Goal: Ask a question

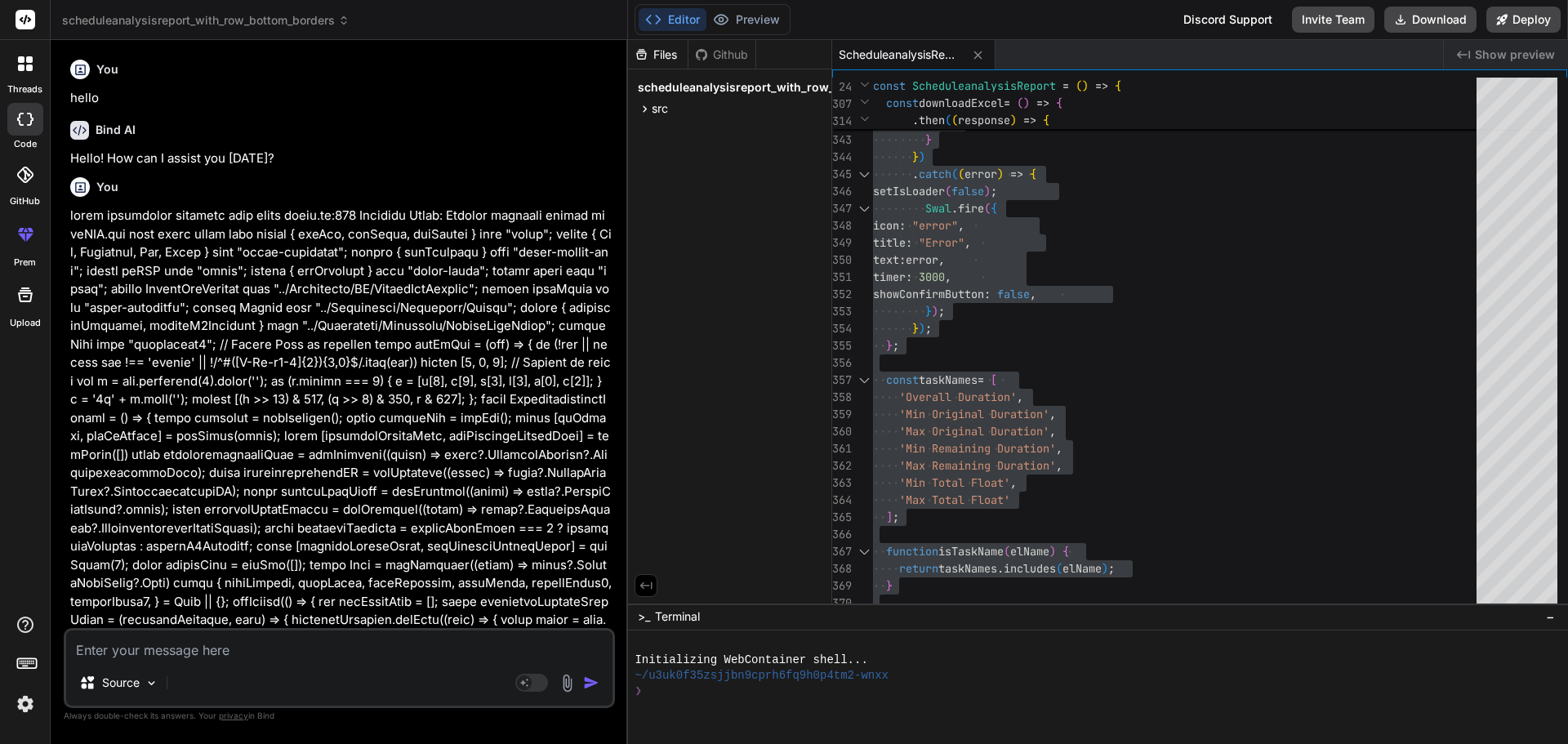
click at [178, 649] on textarea at bounding box center [339, 645] width 547 height 29
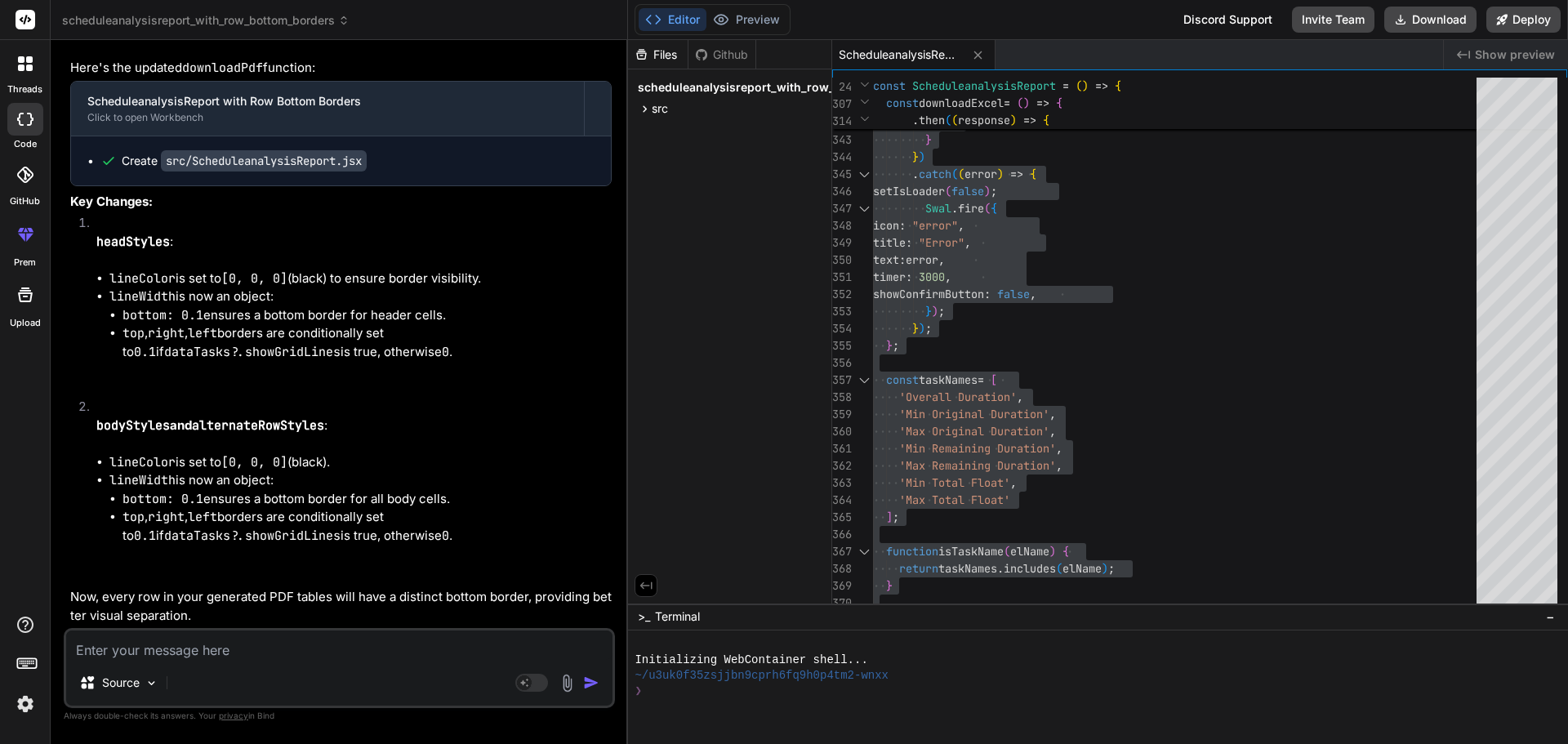
type textarea "• Work on Integrate the Schedule Comparison Report updated API data and update …"
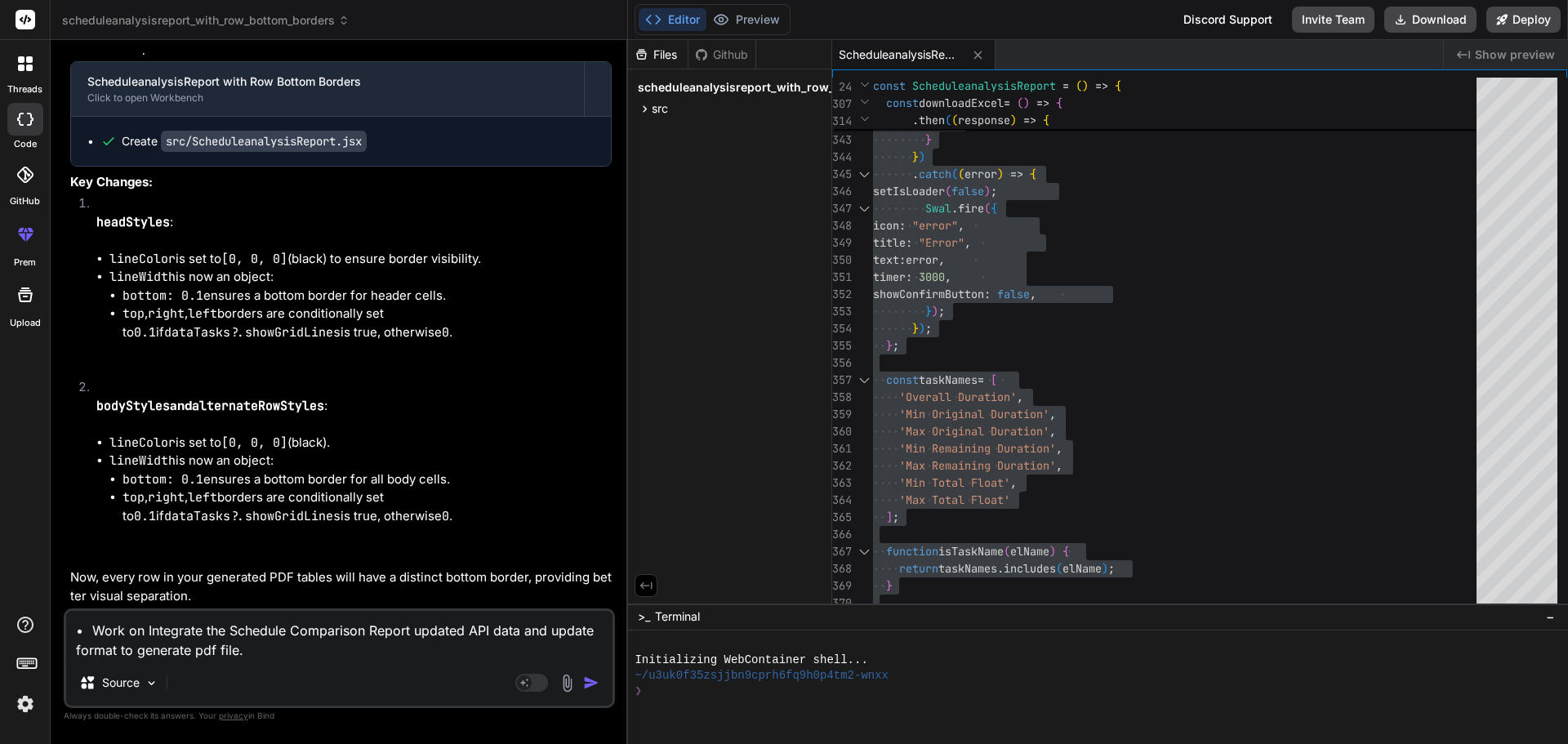
type textarea "x"
type textarea "• Work on Integrate the Schedule Comparison Report updated API data and update …"
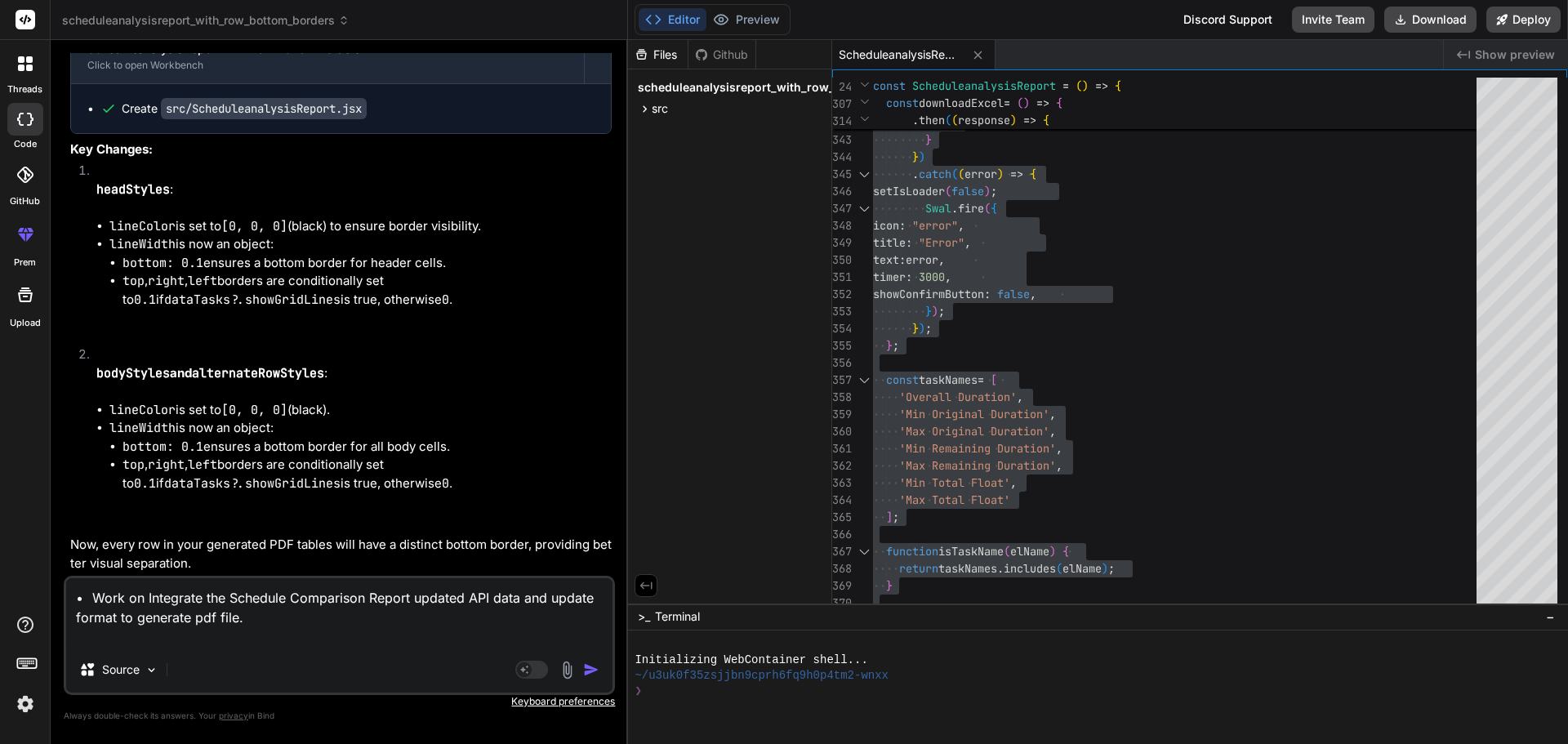
type textarea "x"
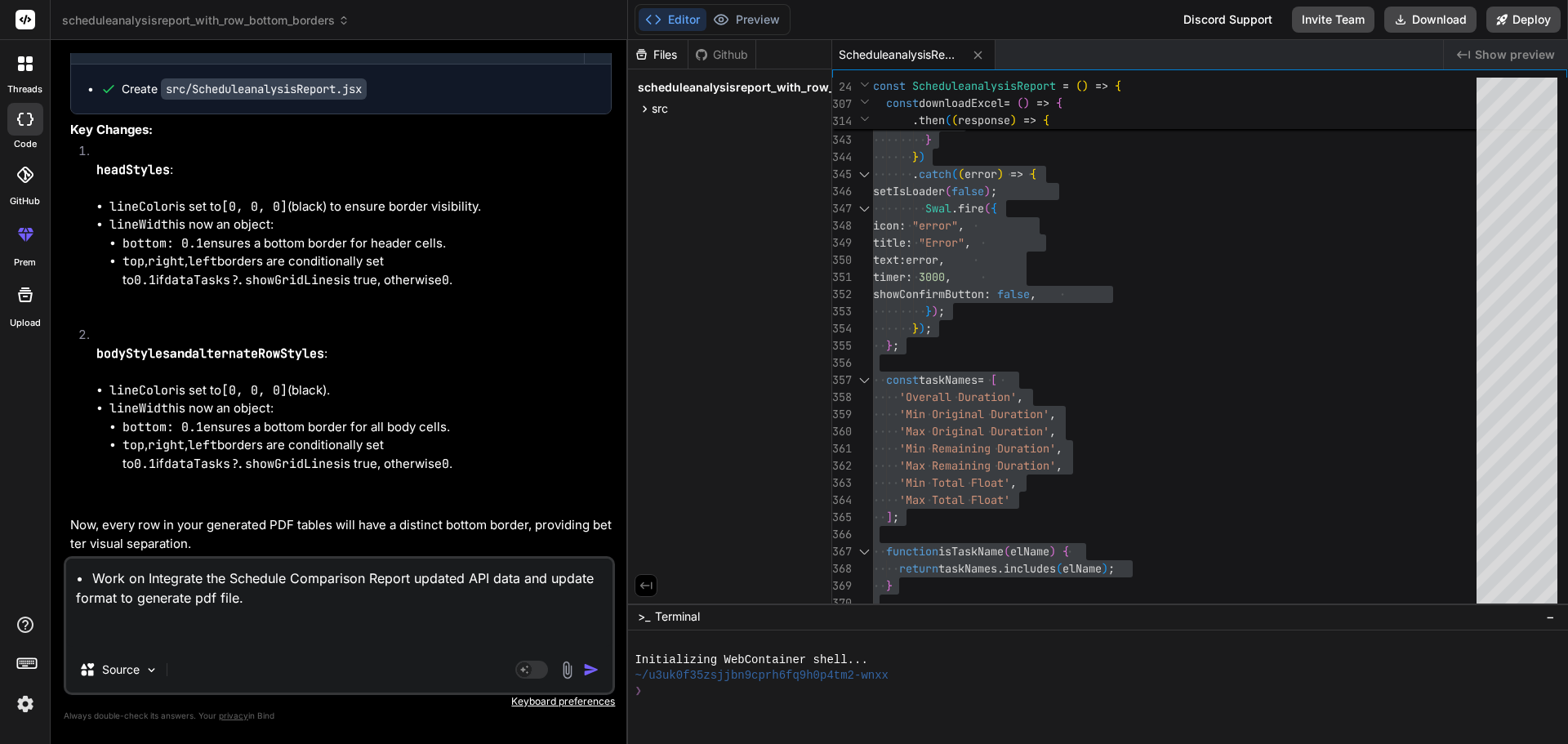
type textarea "• Work on Integrate the Schedule Comparison Report updated API data and update …"
type textarea "x"
type textarea "• Work on Integrate the Schedule Comparison Report updated API data and update …"
type textarea "x"
type textarea "• Work on Integrate the Schedule Comparison Report updated API data and update …"
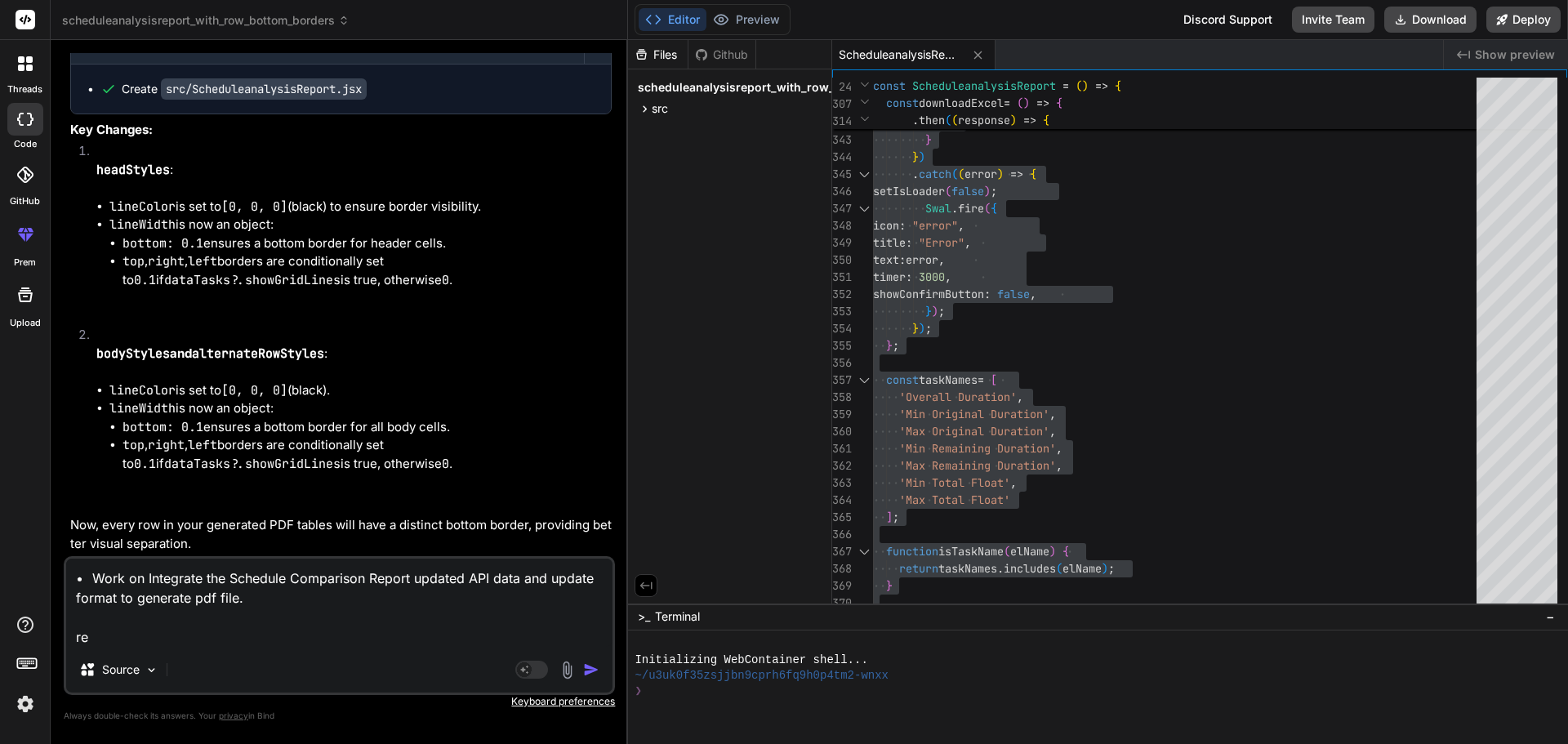
type textarea "x"
type textarea "• Work on Integrate the Schedule Comparison Report updated API data and update …"
type textarea "x"
type textarea "• Work on Integrate the Schedule Comparison Report updated API data and update …"
type textarea "x"
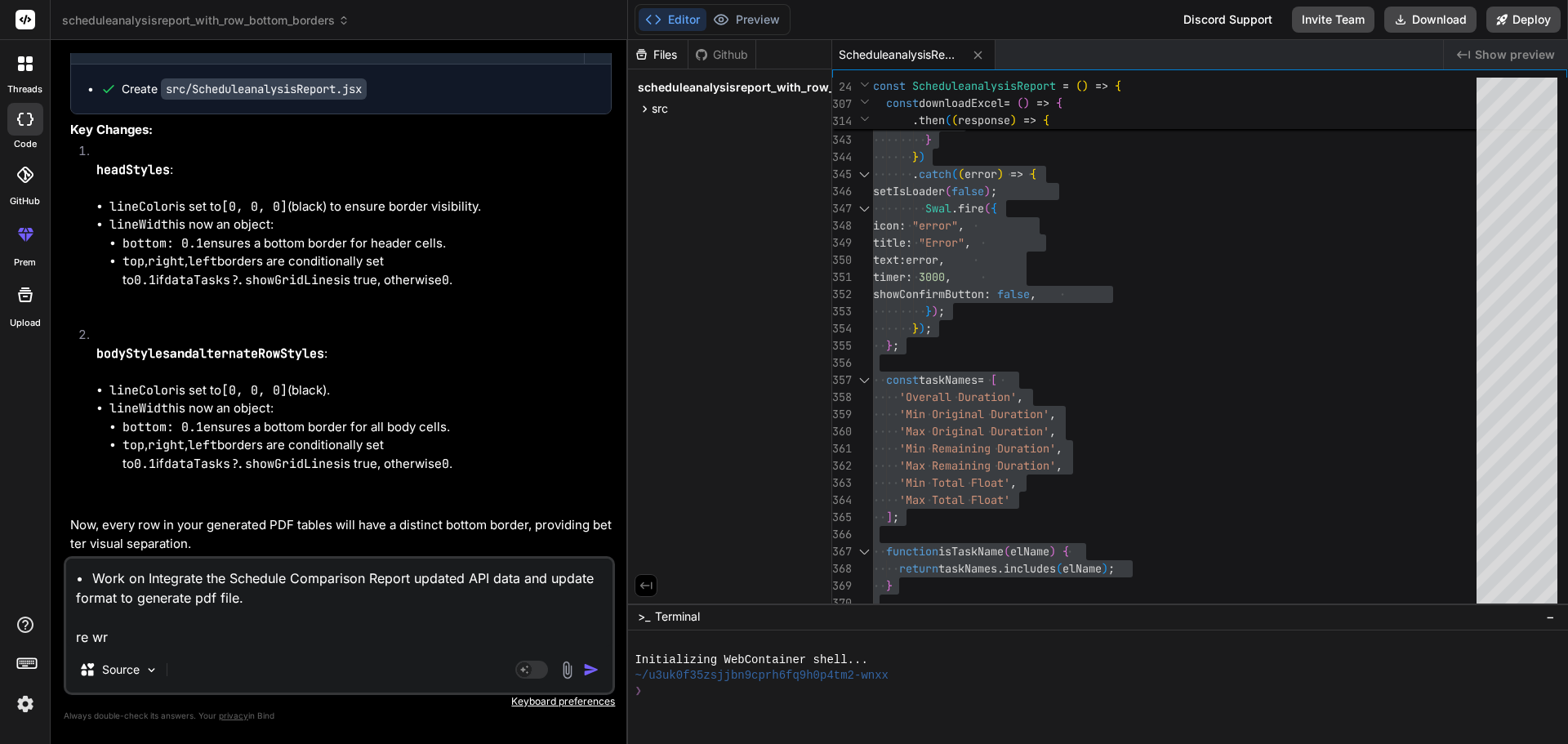
type textarea "• Work on Integrate the Schedule Comparison Report updated API data and update …"
type textarea "x"
type textarea "• Work on Integrate the Schedule Comparison Report updated API data and update …"
type textarea "x"
type textarea "• Work on Integrate the Schedule Comparison Report updated API data and update …"
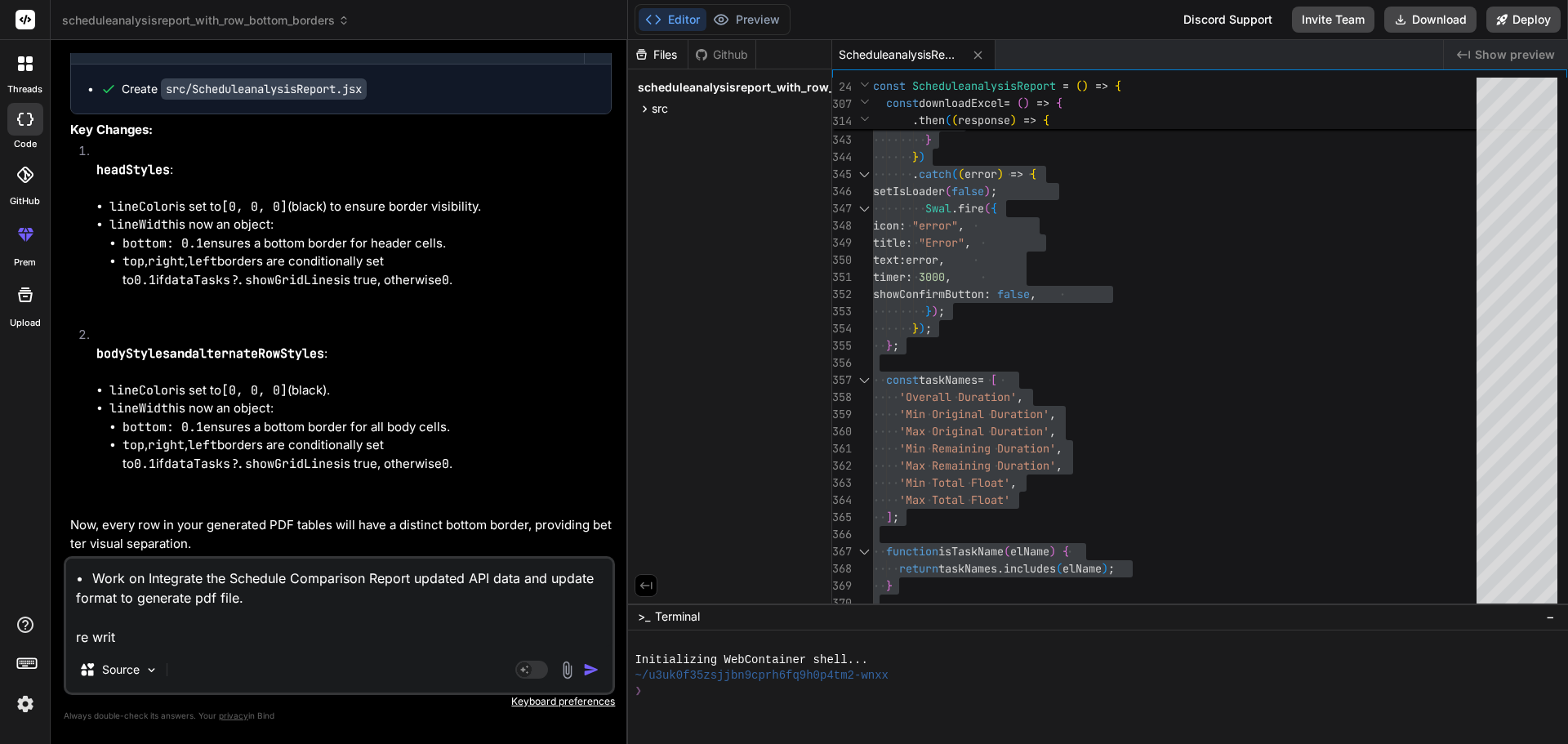
type textarea "x"
type textarea "• Work on Integrate the Schedule Comparison Report updated API data and update …"
type textarea "x"
type textarea "• Work on Integrate the Schedule Comparison Report updated API data and update …"
type textarea "x"
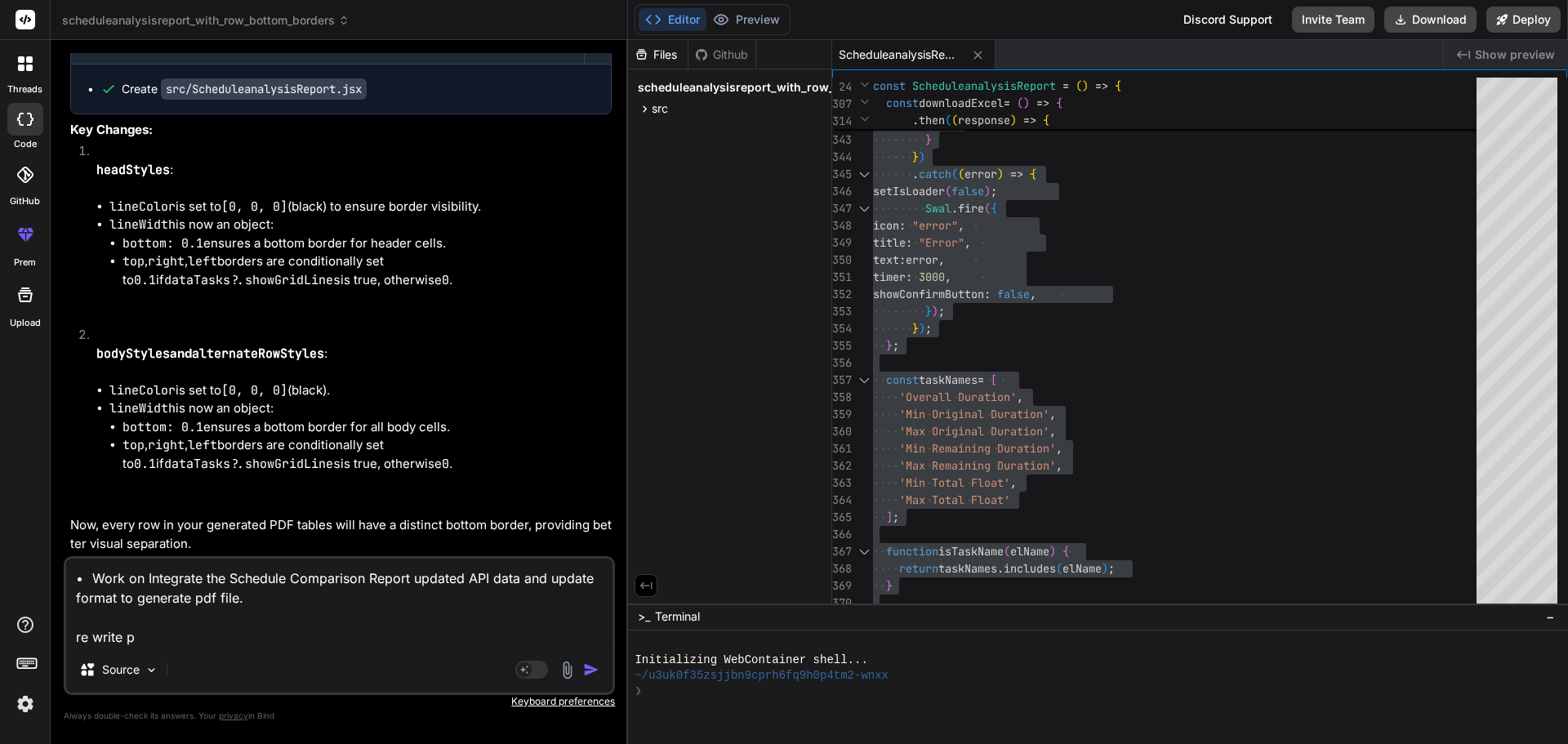
type textarea "• Work on Integrate the Schedule Comparison Report updated API data and update …"
type textarea "x"
type textarea "• Work on Integrate the Schedule Comparison Report updated API data and update …"
type textarea "x"
type textarea "• Work on Integrate the Schedule Comparison Report updated API data and update …"
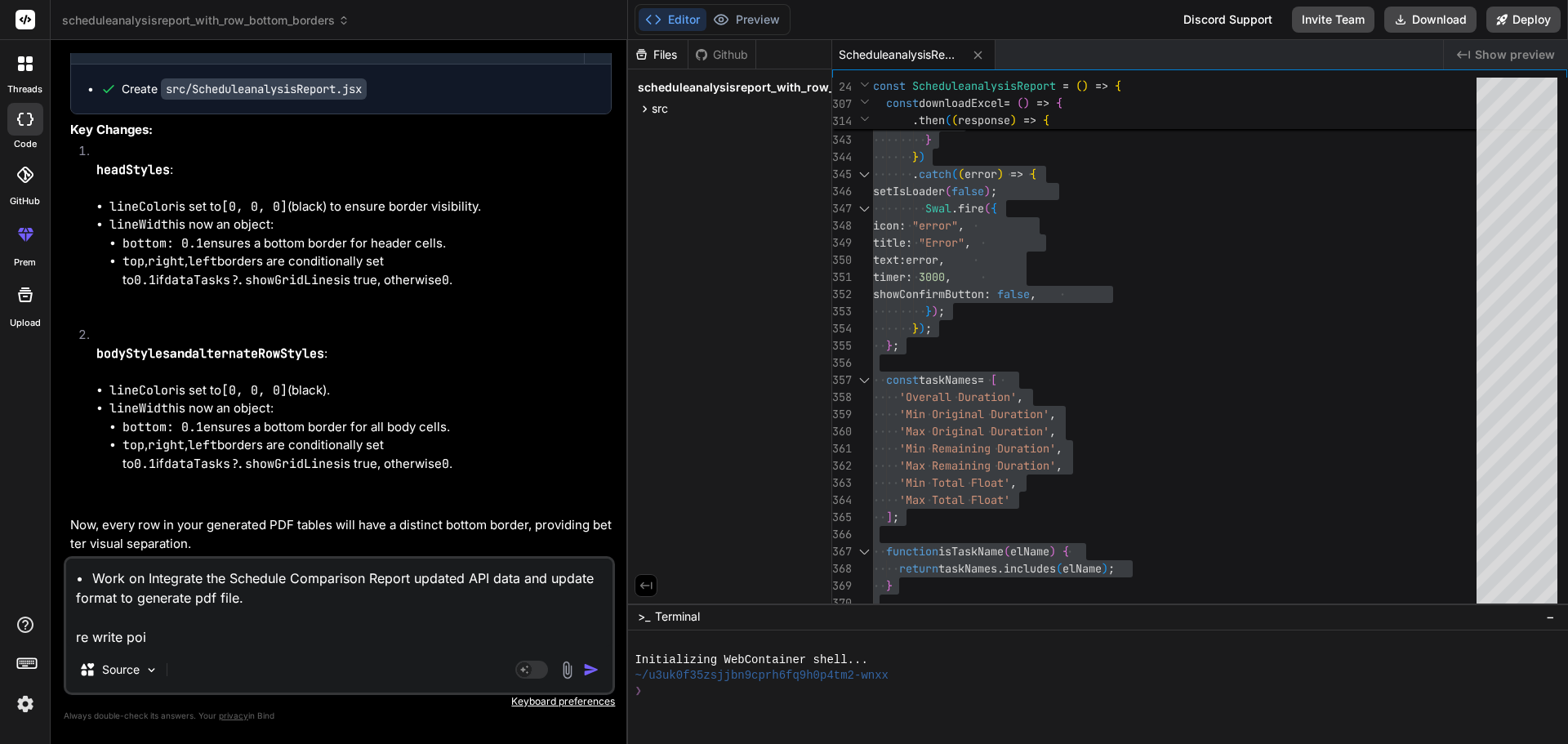
type textarea "x"
type textarea "• Work on Integrate the Schedule Comparison Report updated API data and update …"
type textarea "x"
type textarea "• Work on Integrate the Schedule Comparison Report updated API data and update …"
type textarea "x"
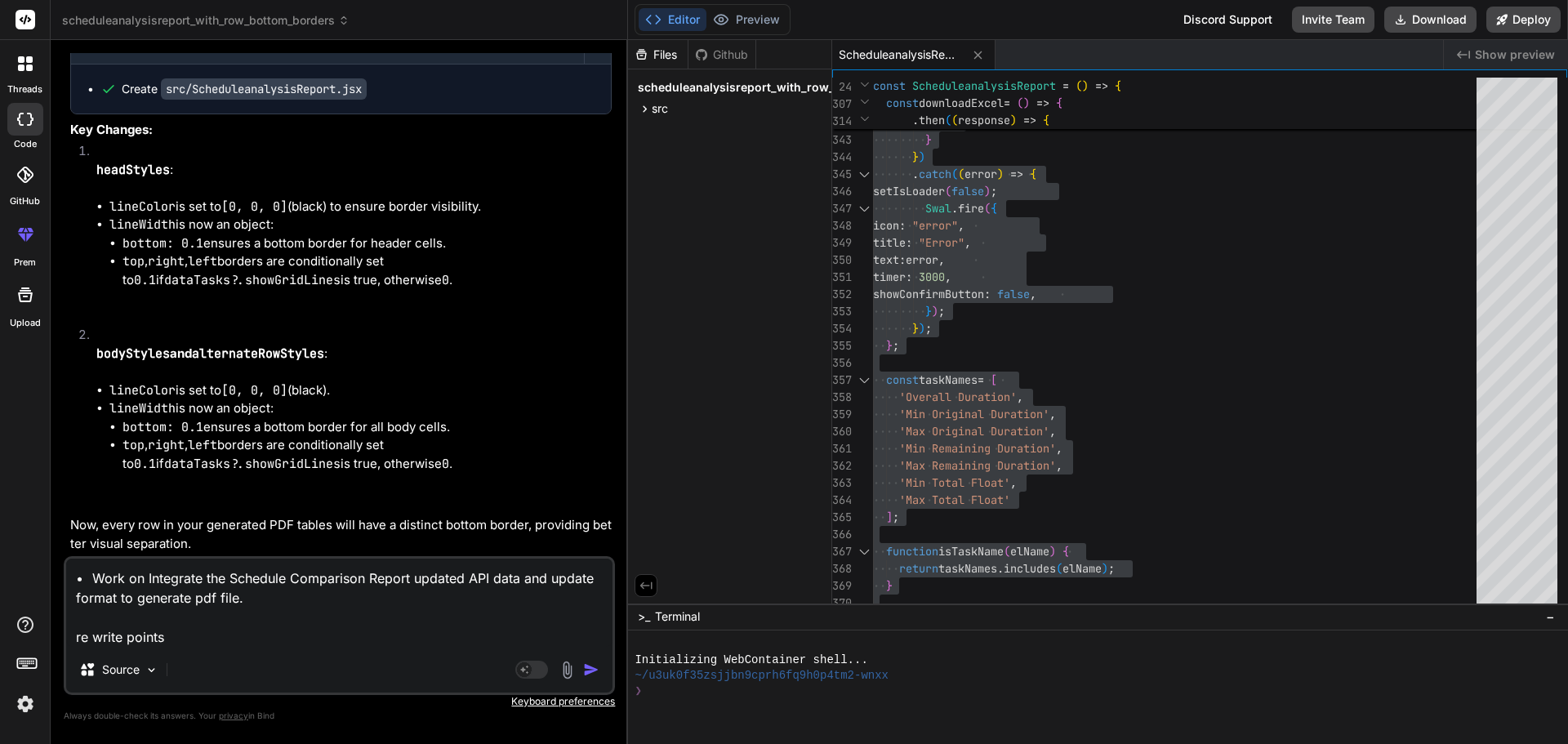
type textarea "• Work on Integrate the Schedule Comparison Report updated API data and update …"
type textarea "x"
type textarea "• Work on Integrate the Schedule Comparison Report updated API data and update …"
type textarea "x"
type textarea "• Work on Integrate the Schedule Comparison Report updated API data and update …"
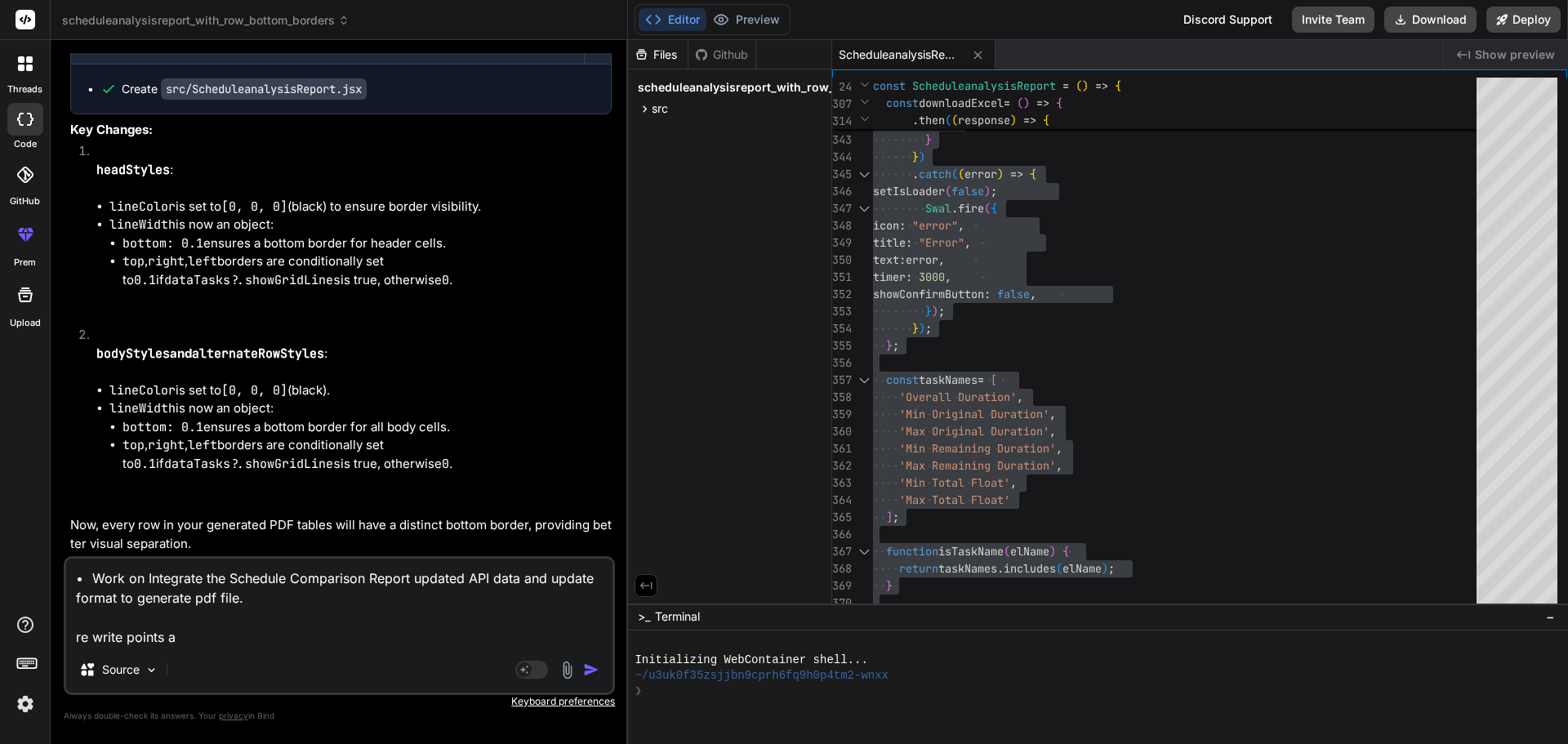
type textarea "x"
type textarea "• Work on Integrate the Schedule Comparison Report updated API data and update …"
type textarea "x"
type textarea "• Work on Integrate the Schedule Comparison Report updated API data and update …"
type textarea "x"
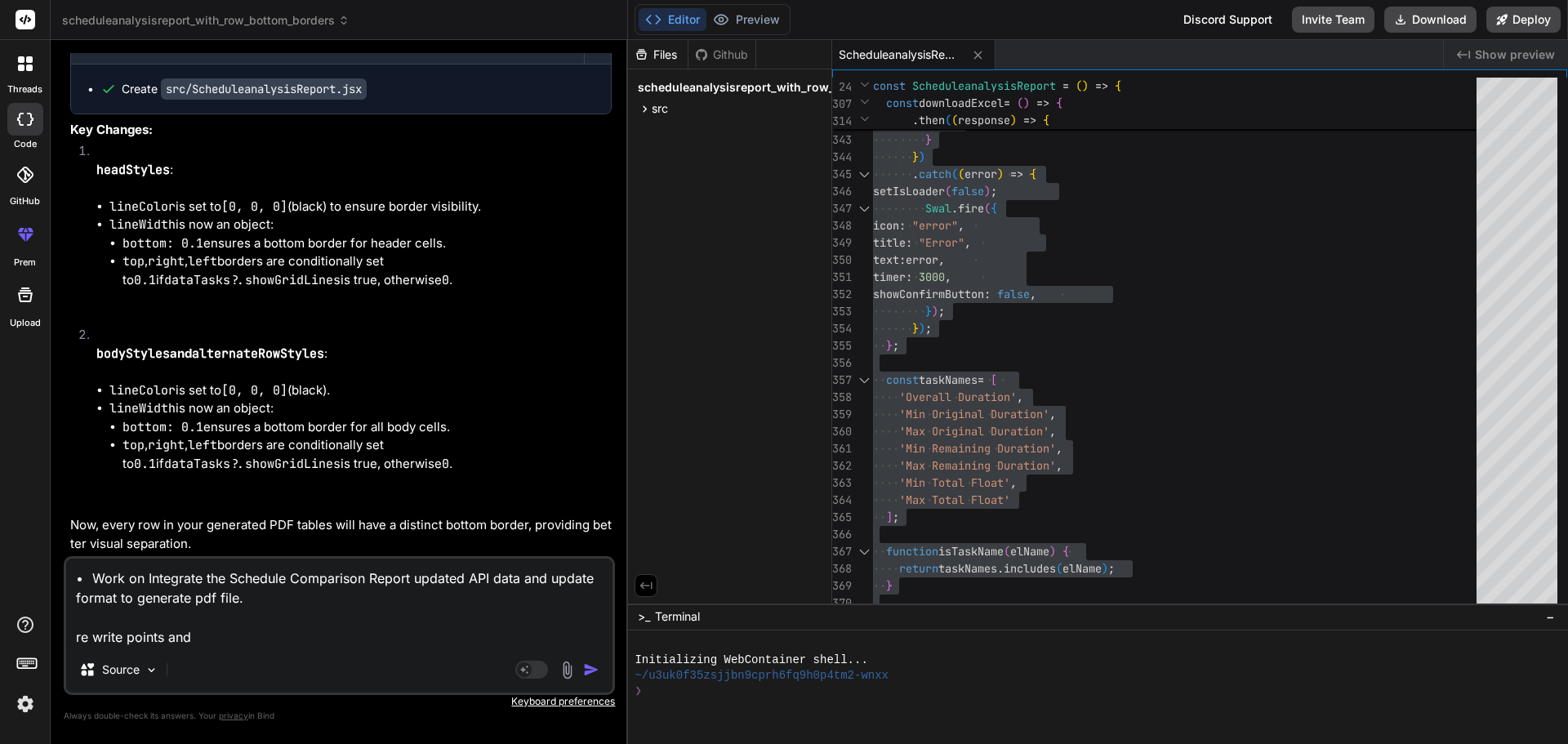
type textarea "• Work on Integrate the Schedule Comparison Report updated API data and update …"
type textarea "x"
type textarea "• Work on Integrate the Schedule Comparison Report updated API data and update …"
type textarea "x"
type textarea "• Work on Integrate the Schedule Comparison Report updated API data and update …"
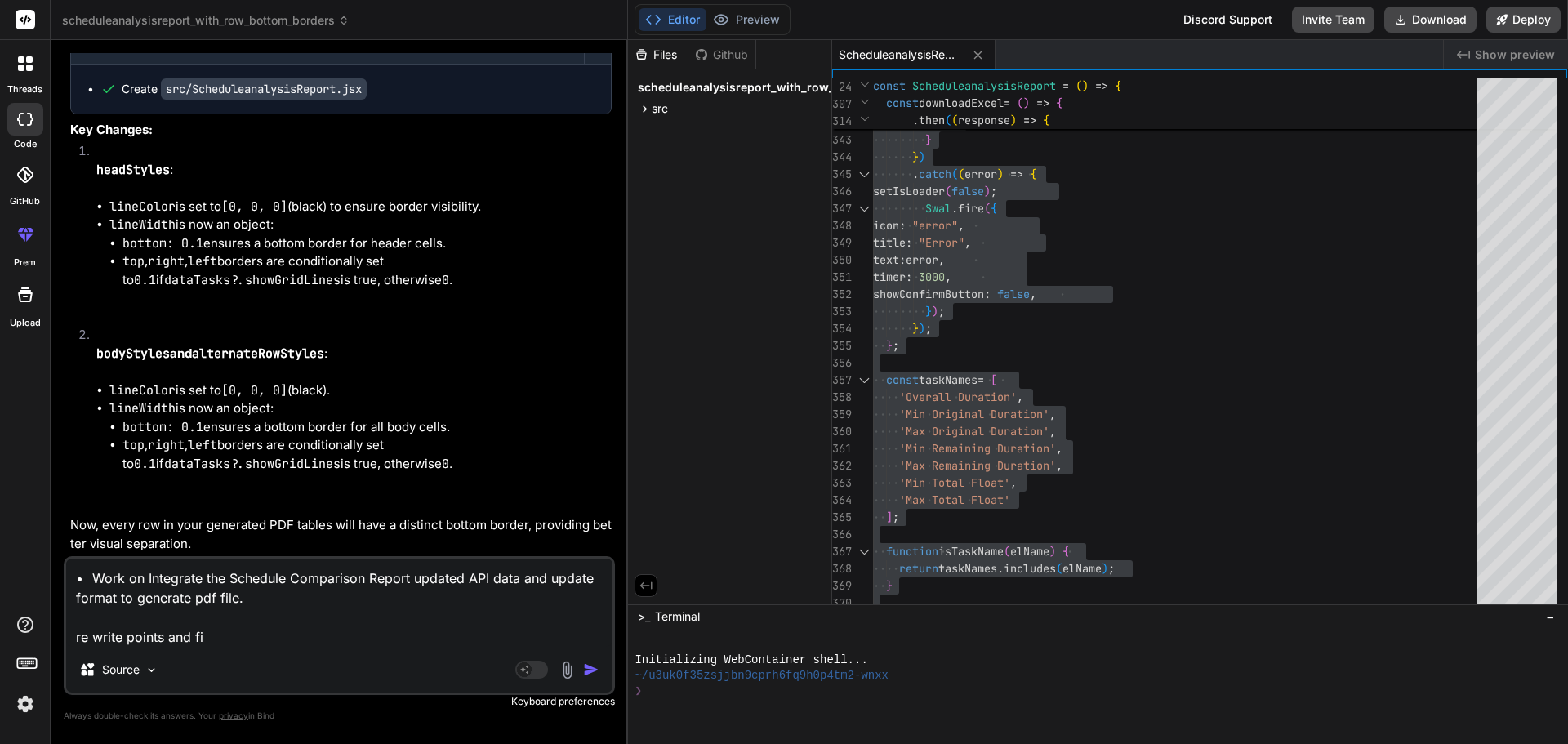
type textarea "x"
type textarea "• Work on Integrate the Schedule Comparison Report updated API data and update …"
type textarea "x"
type textarea "• Work on Integrate the Schedule Comparison Report updated API data and update …"
type textarea "x"
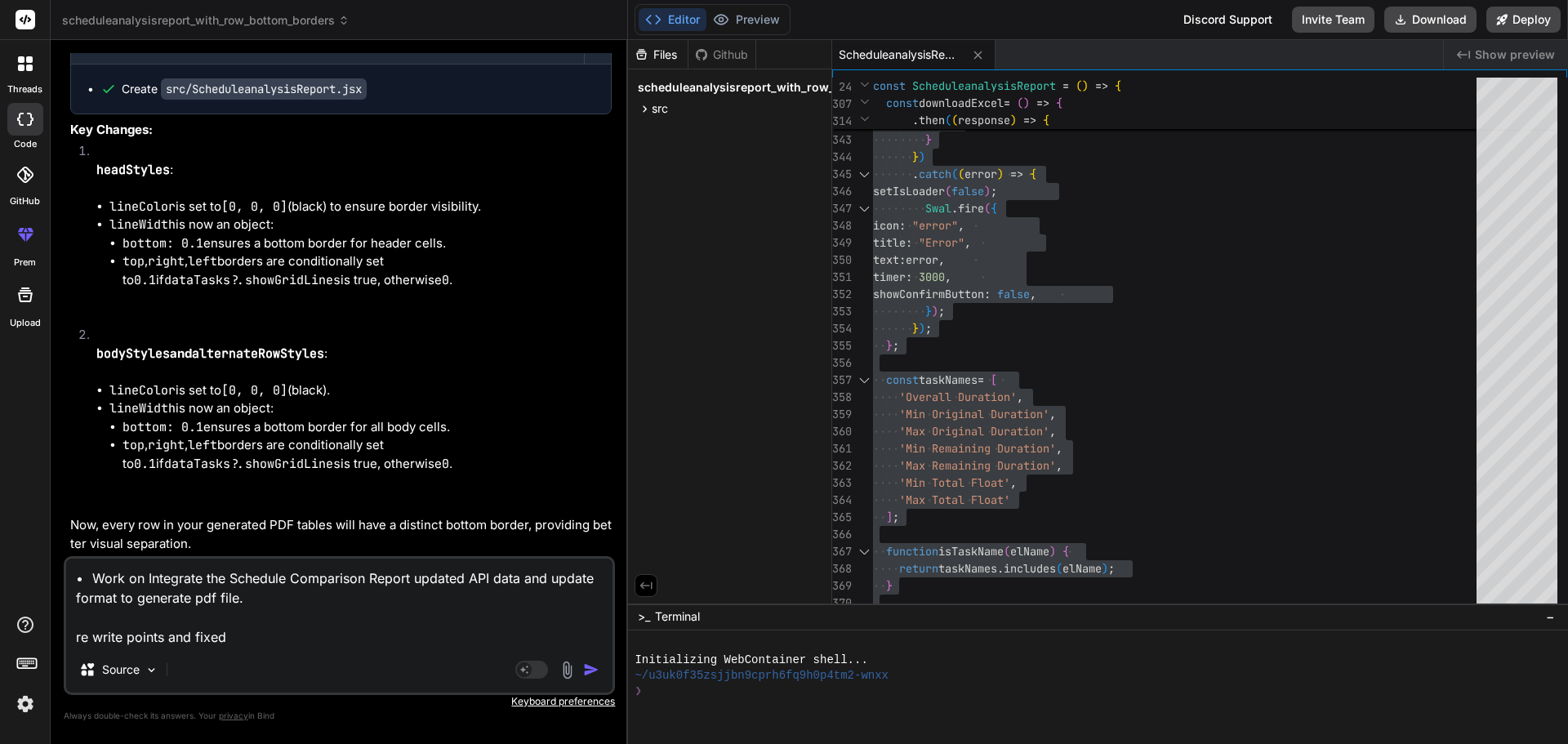
type textarea "• Work on Integrate the Schedule Comparison Report updated API data and update …"
type textarea "x"
type textarea "• Work on Integrate the Schedule Comparison Report updated API data and update …"
type textarea "x"
type textarea "• Work on Integrate the Schedule Comparison Report updated API data and update …"
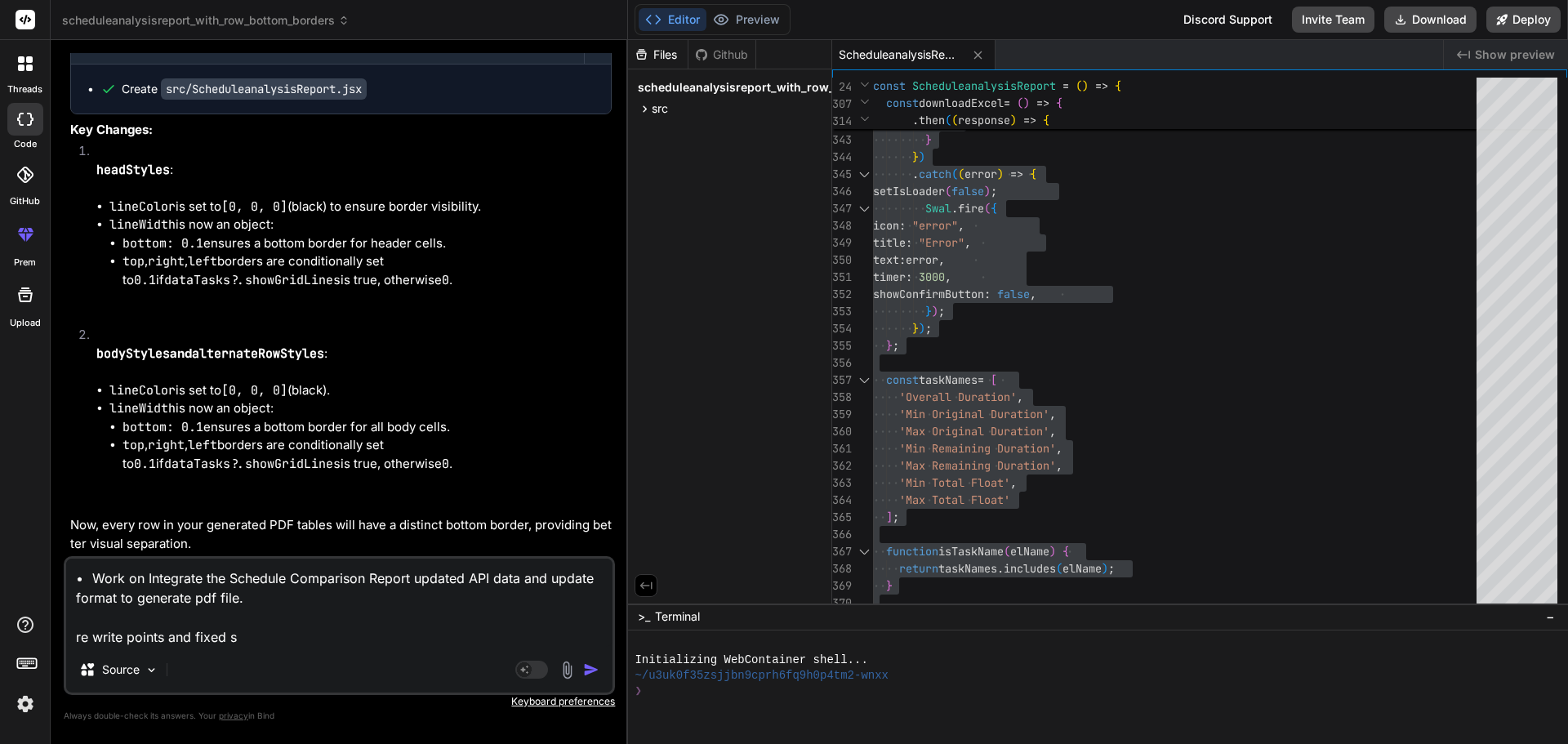
type textarea "x"
type textarea "• Work on Integrate the Schedule Comparison Report updated API data and update …"
type textarea "x"
type textarea "• Work on Integrate the Schedule Comparison Report updated API data and update …"
type textarea "x"
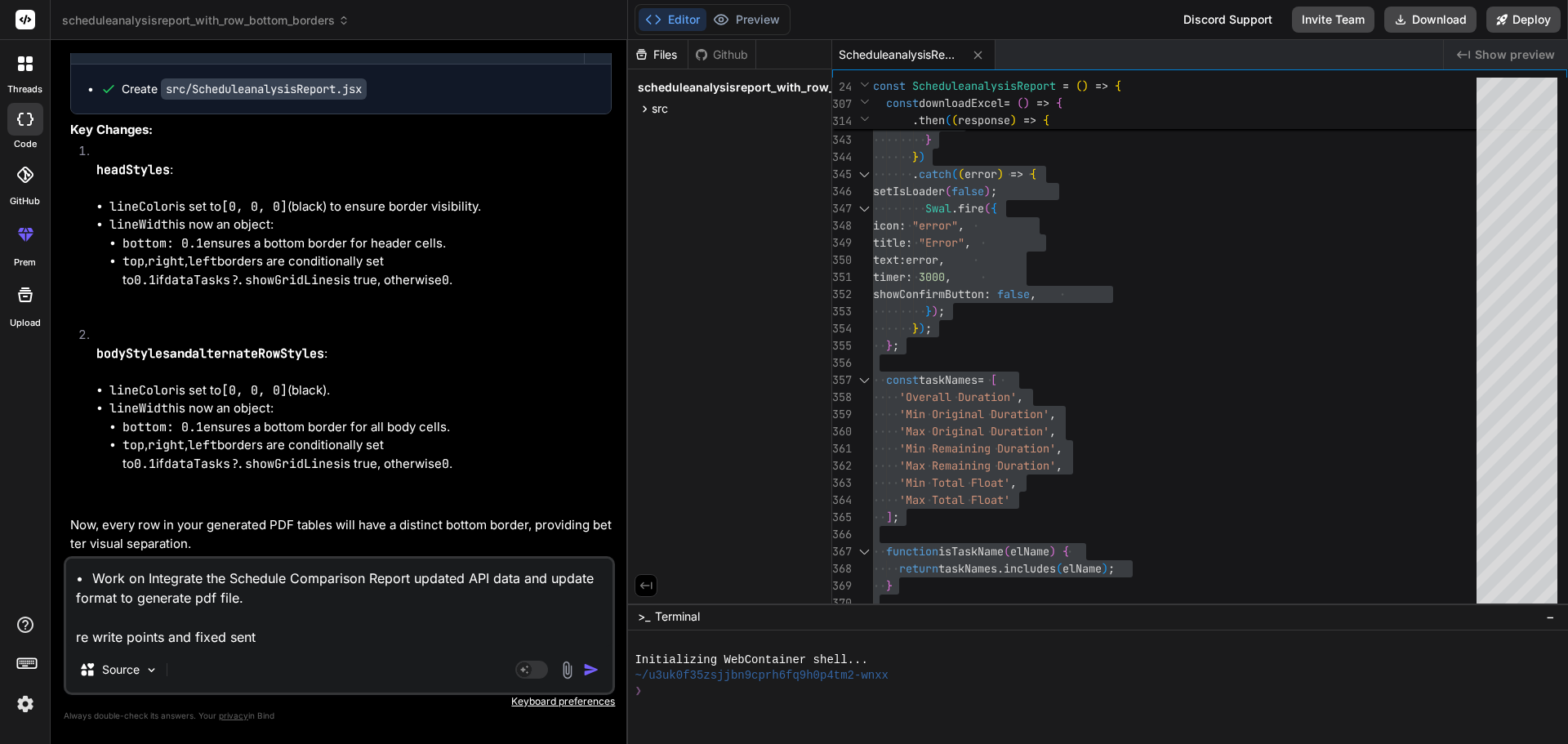
type textarea "• Work on Integrate the Schedule Comparison Report updated API data and update …"
type textarea "x"
type textarea "• Work on Integrate the Schedule Comparison Report updated API data and update …"
type textarea "x"
type textarea "• Work on Integrate the Schedule Comparison Report updated API data and update …"
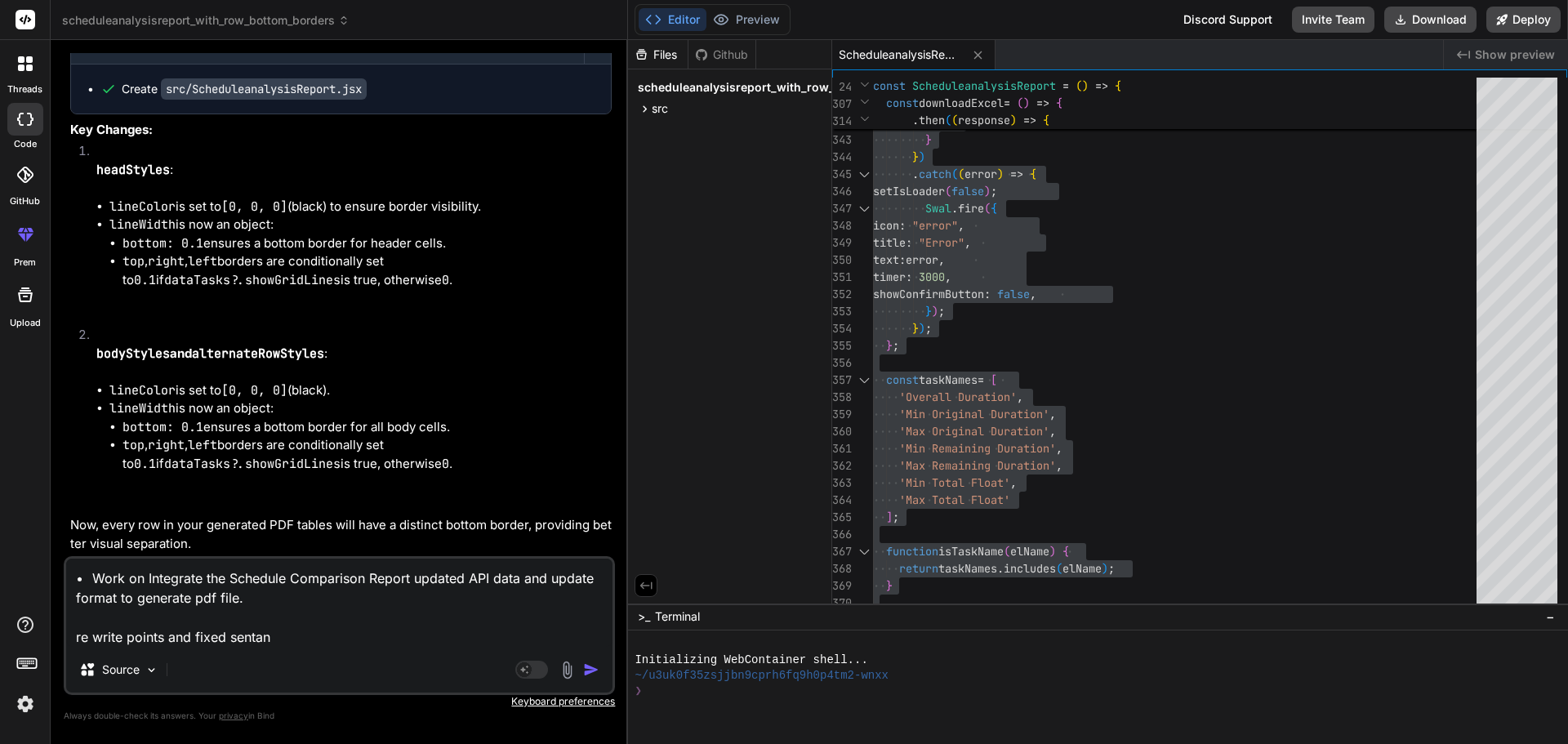
type textarea "x"
type textarea "• Work on Integrate the Schedule Comparison Report updated API data and update …"
type textarea "x"
type textarea "• Work on Integrate the Schedule Comparison Report updated API data and update …"
type textarea "x"
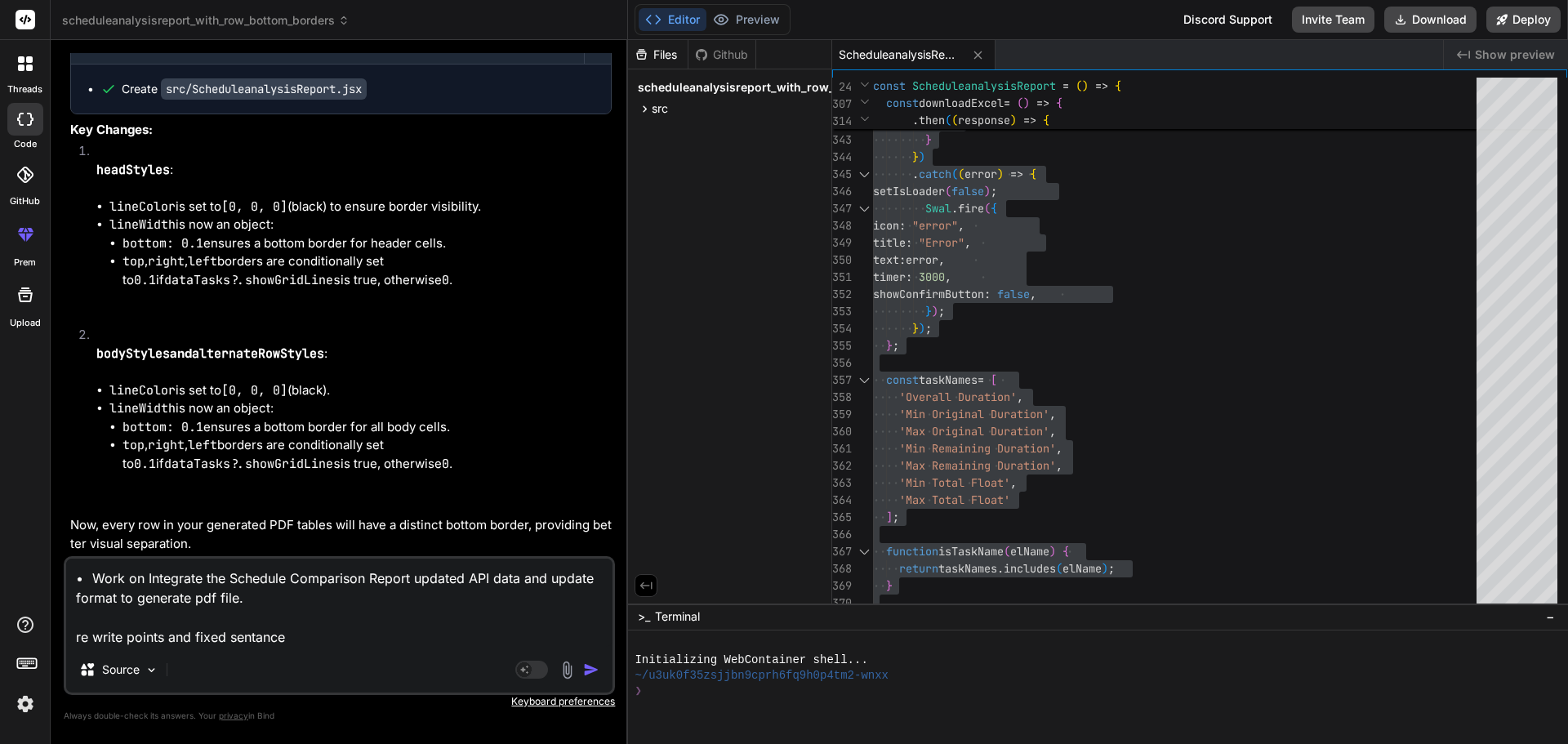
type textarea "• Work on Integrate the Schedule Comparison Report updated API data and update …"
type textarea "x"
type textarea "• Work on Integrate the Schedule Comparison Report updated API data and update …"
type textarea "x"
type textarea "• Work on Integrate the Schedule Comparison Report updated API data and update …"
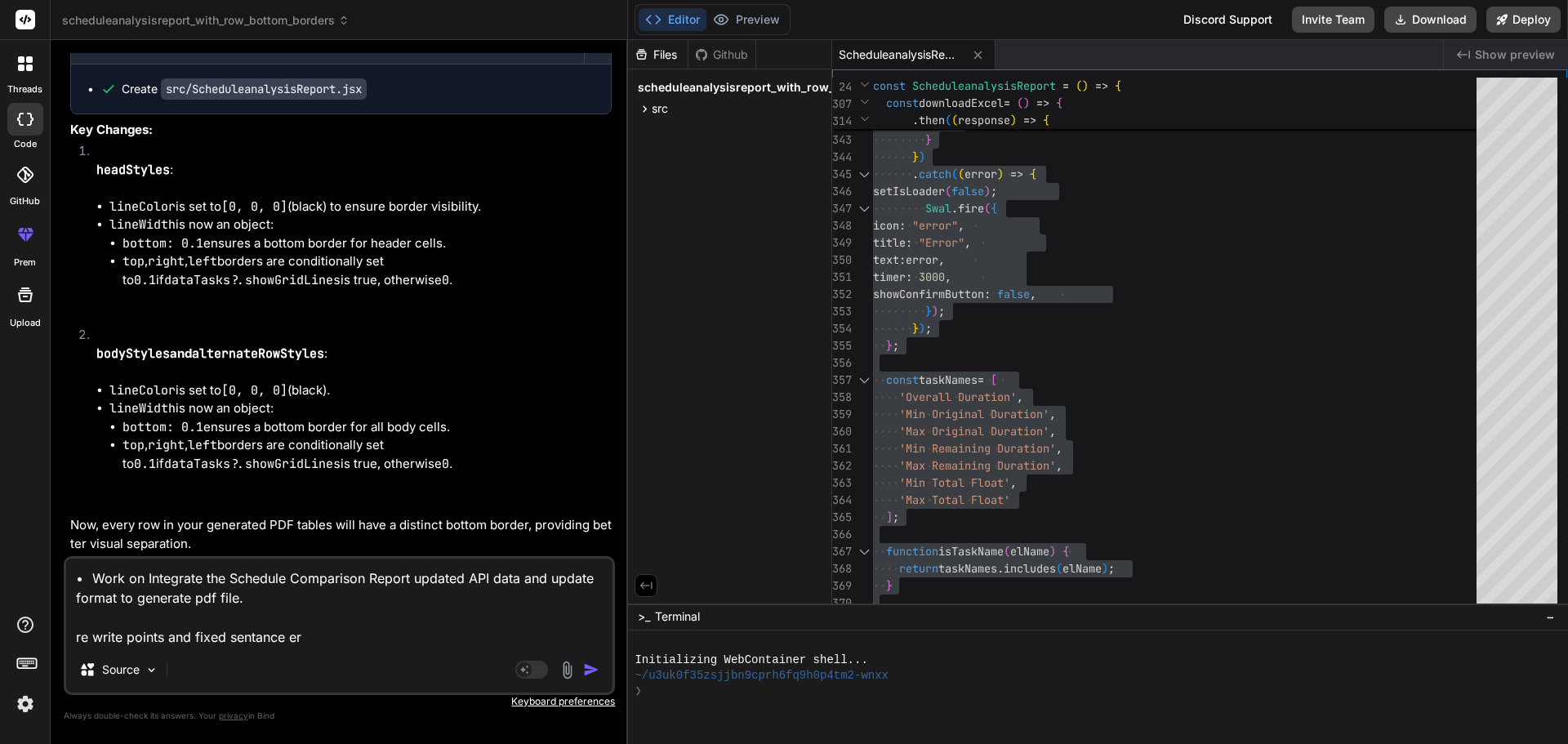
type textarea "x"
type textarea "• Work on Integrate the Schedule Comparison Report updated API data and update …"
type textarea "x"
type textarea "• Work on Integrate the Schedule Comparison Report updated API data and update …"
type textarea "x"
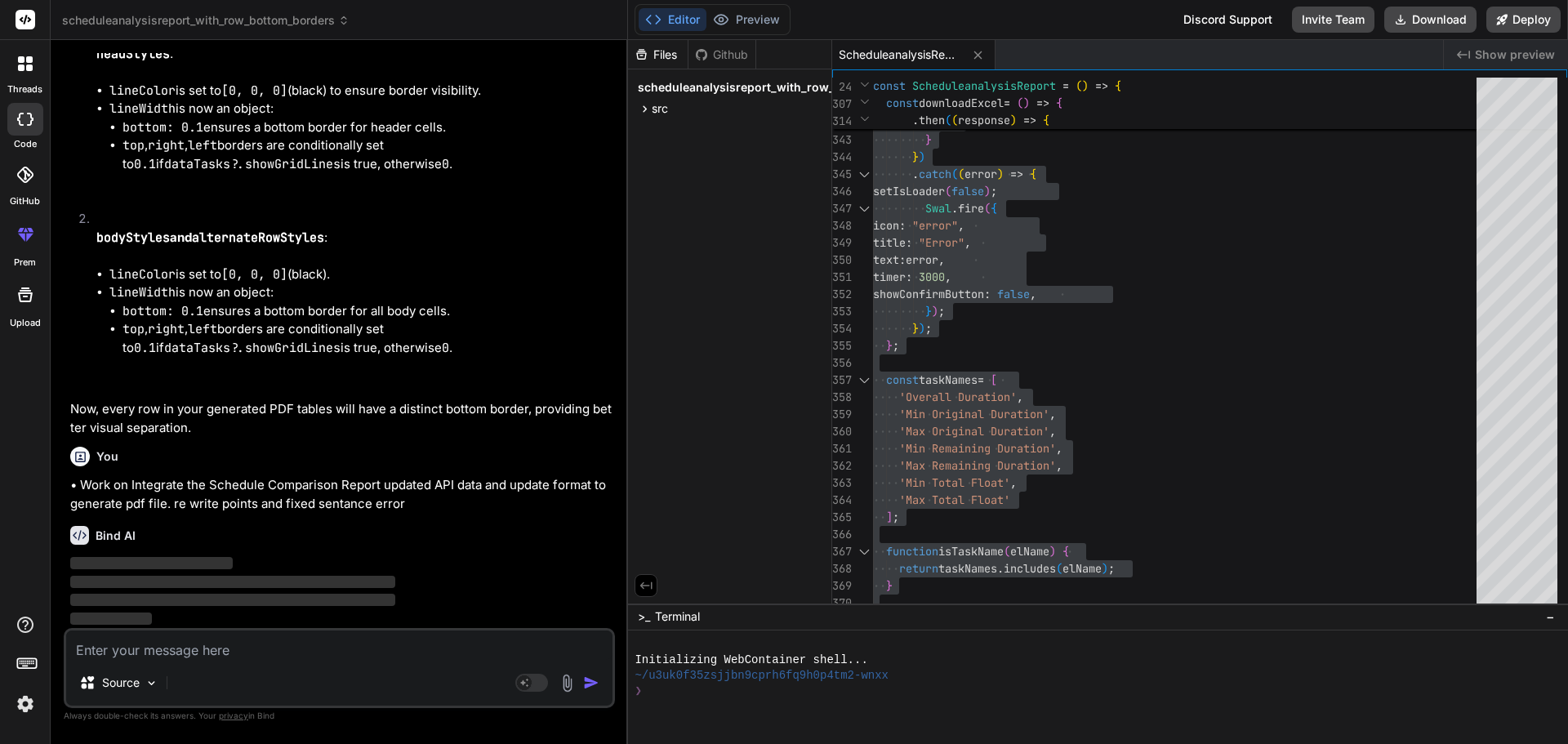
scroll to position [10430, 0]
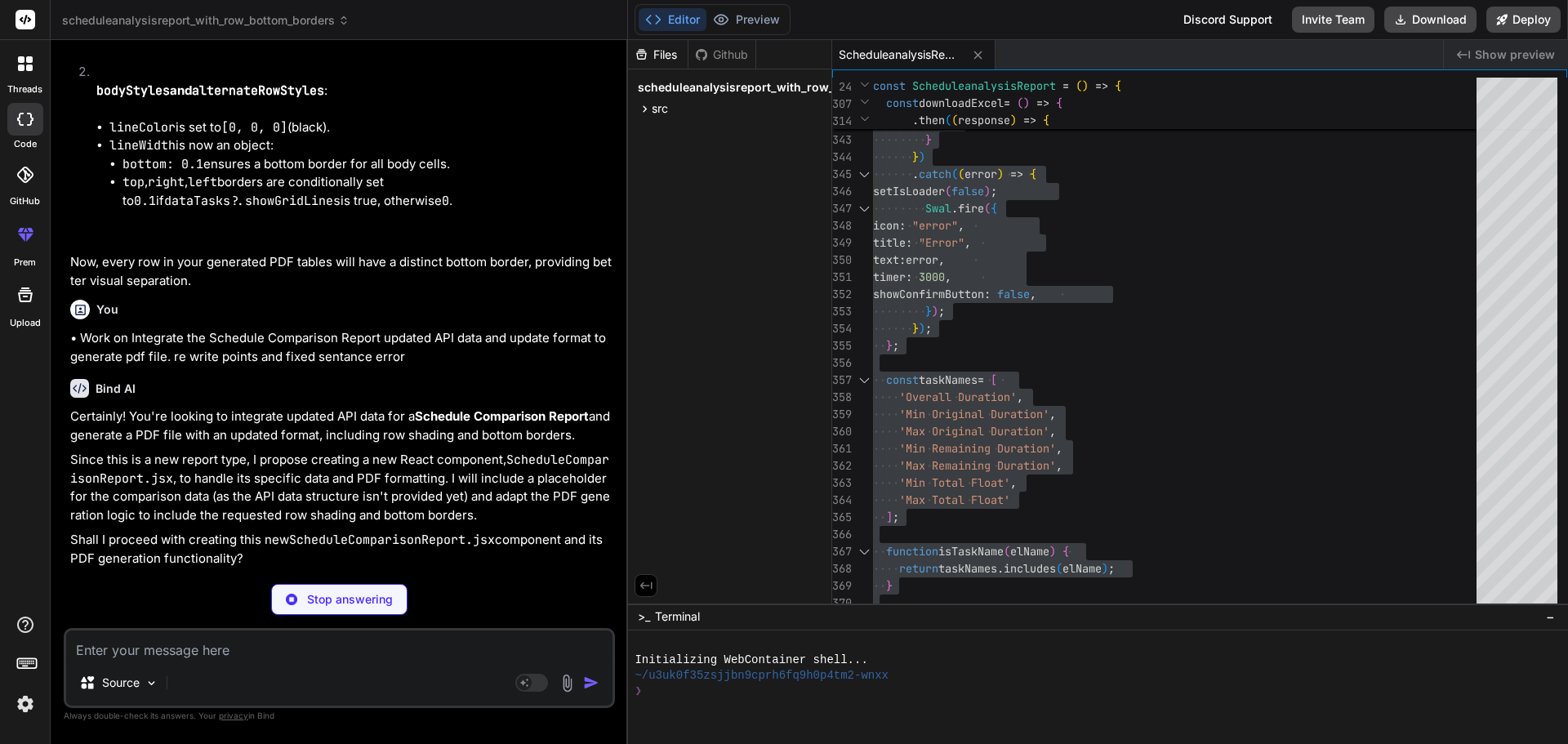
type textarea "x"
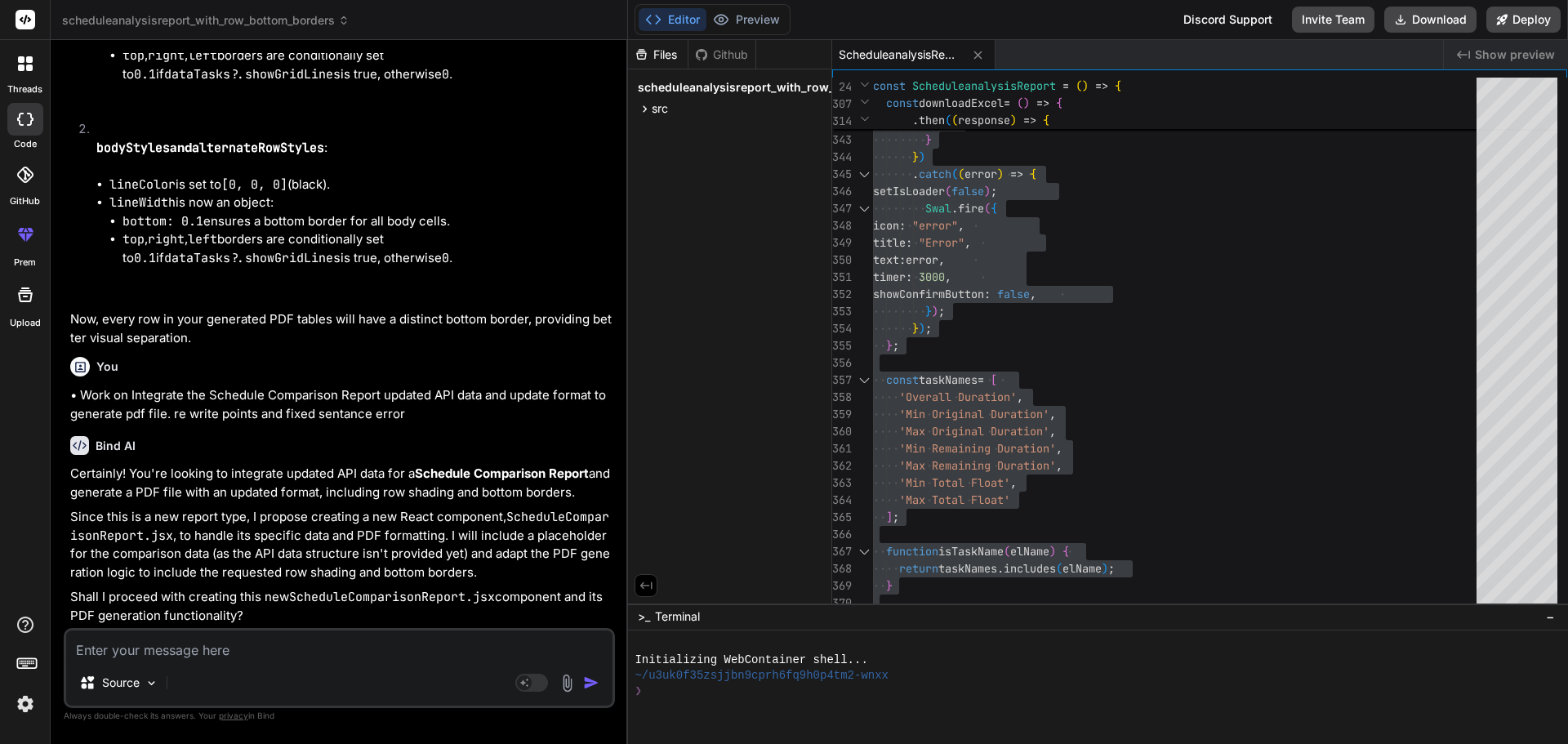
scroll to position [10520, 0]
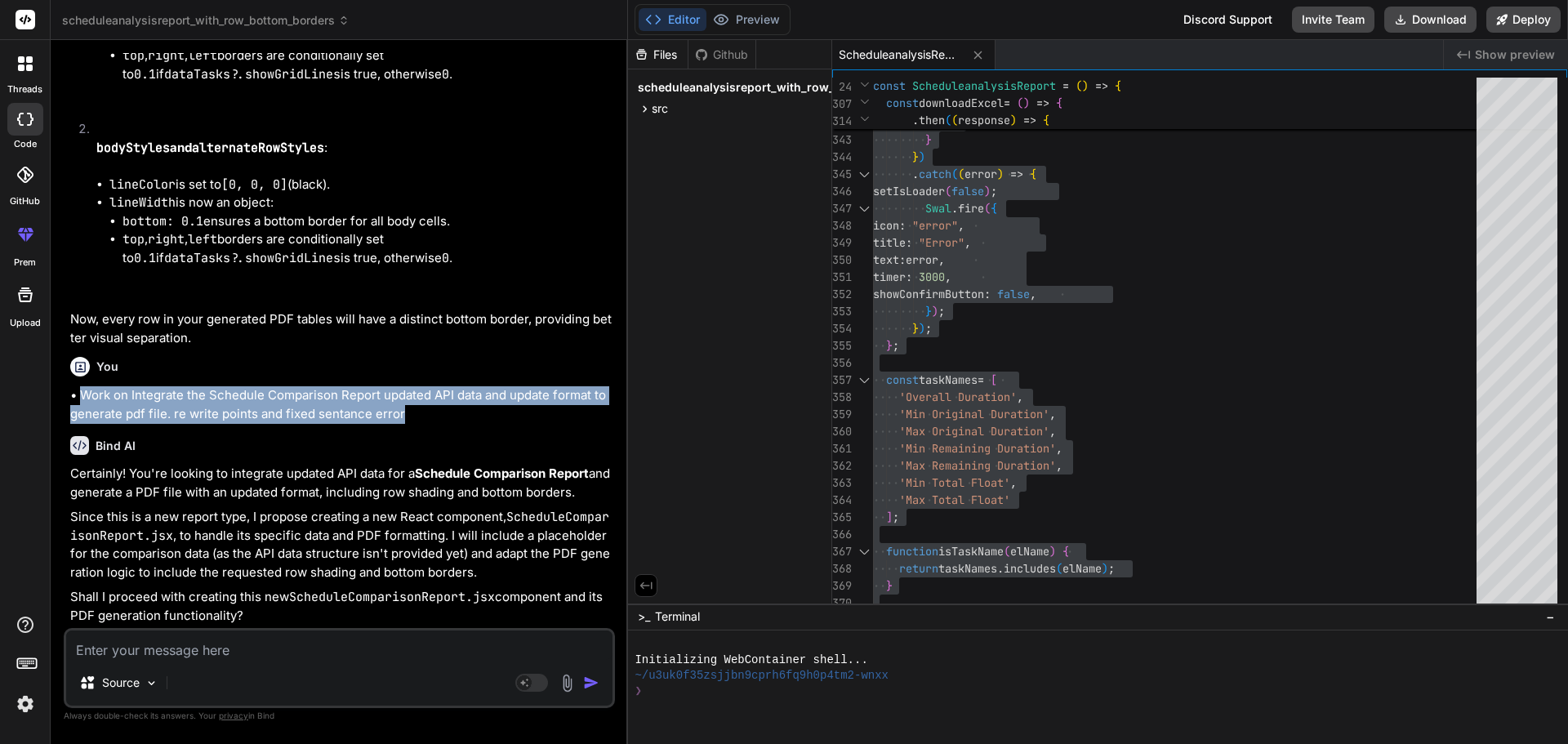
drag, startPoint x: 414, startPoint y: 413, endPoint x: 80, endPoint y: 388, distance: 334.9
click at [80, 388] on p "• Work on Integrate the Schedule Comparison Report updated API data and update …" at bounding box center [341, 405] width 542 height 37
click at [442, 416] on p "• Work on Integrate the Schedule Comparison Report updated API data and update …" at bounding box center [341, 405] width 542 height 37
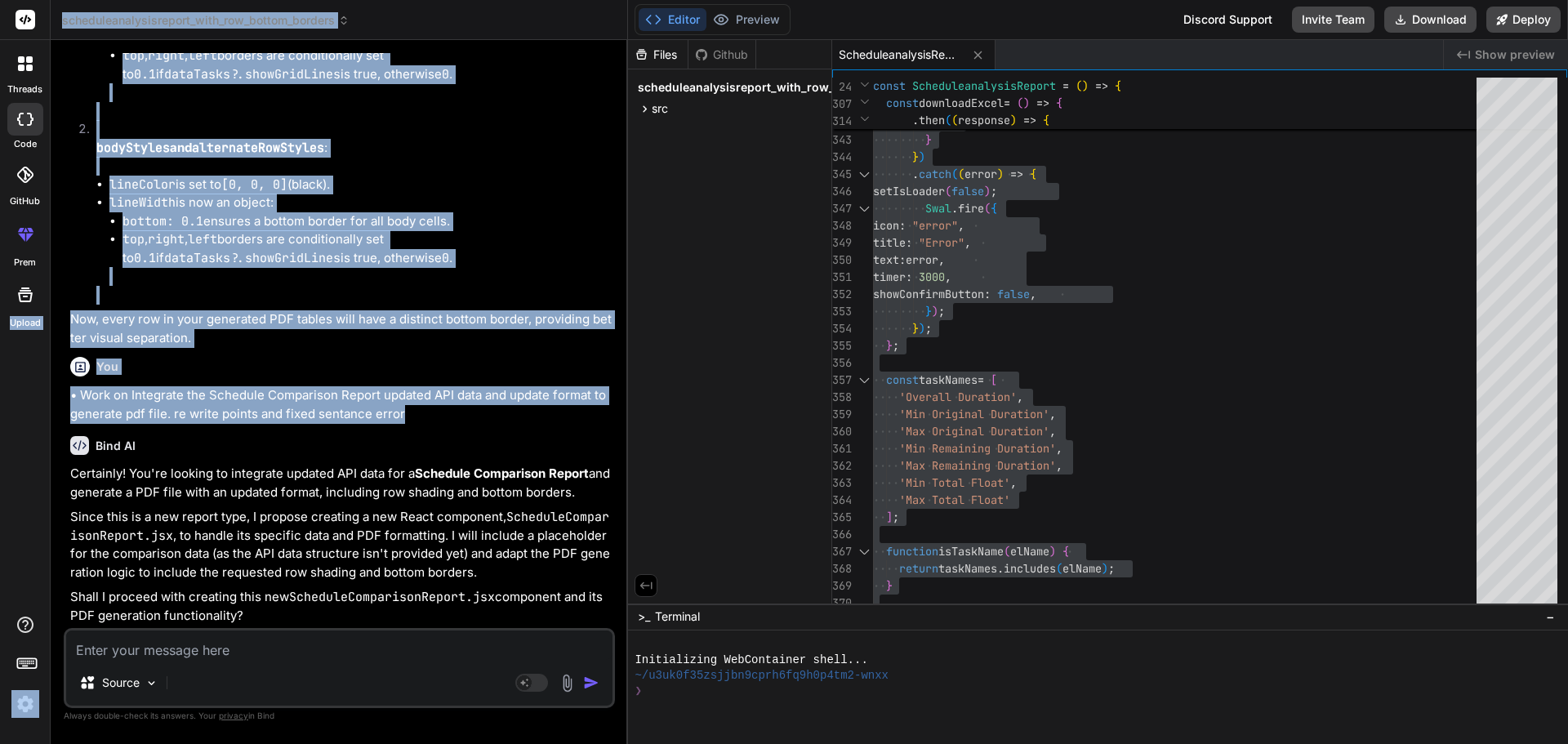
drag, startPoint x: 434, startPoint y: 411, endPoint x: 0, endPoint y: 400, distance: 434.1
click at [0, 400] on div "threads code GitHub prem Upload scheduleanalysisreport_with_row_bottom_borders …" at bounding box center [784, 372] width 1568 height 744
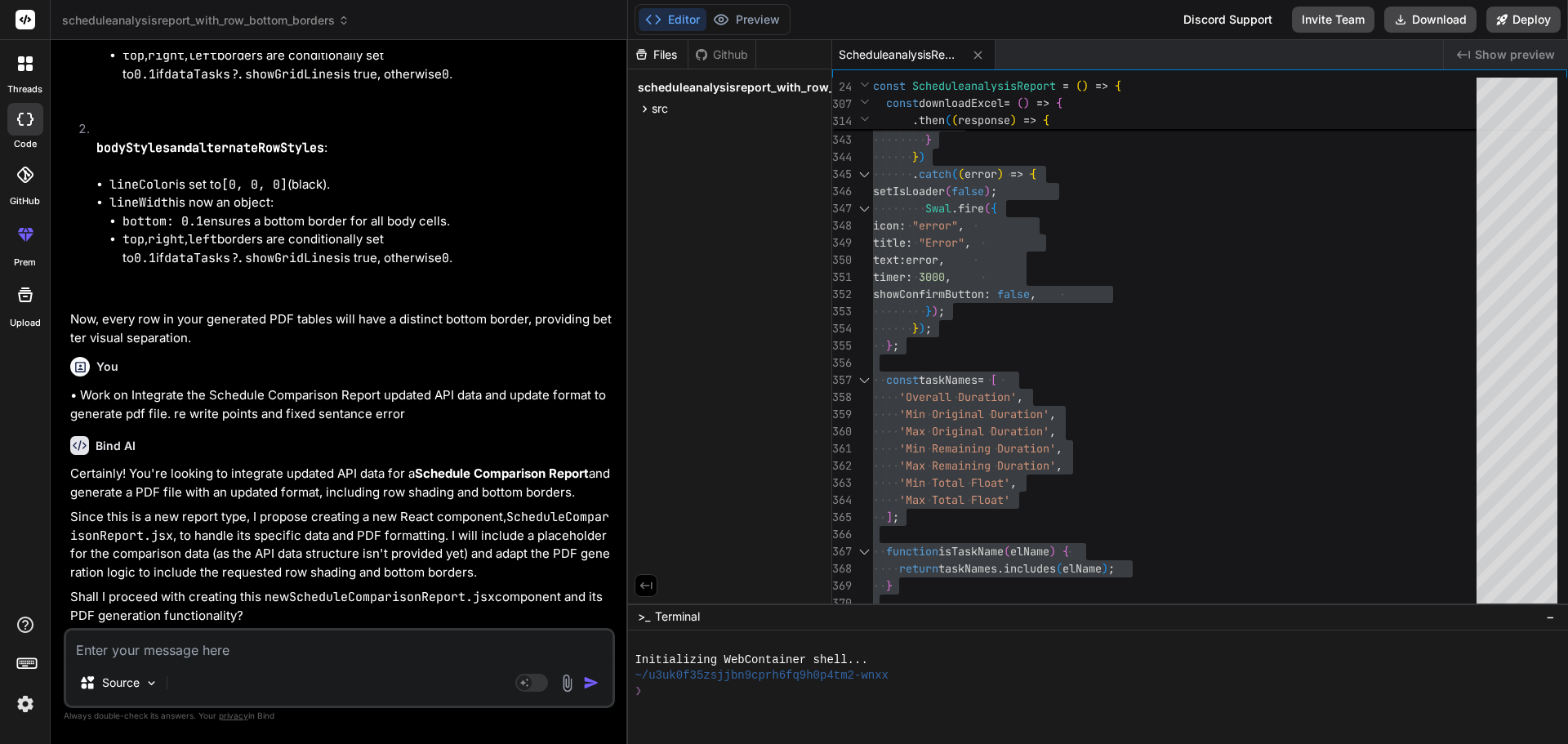
click at [395, 424] on div "Bind AI Certainly! You're looking to integrate updated API data for a Schedule …" at bounding box center [341, 524] width 542 height 202
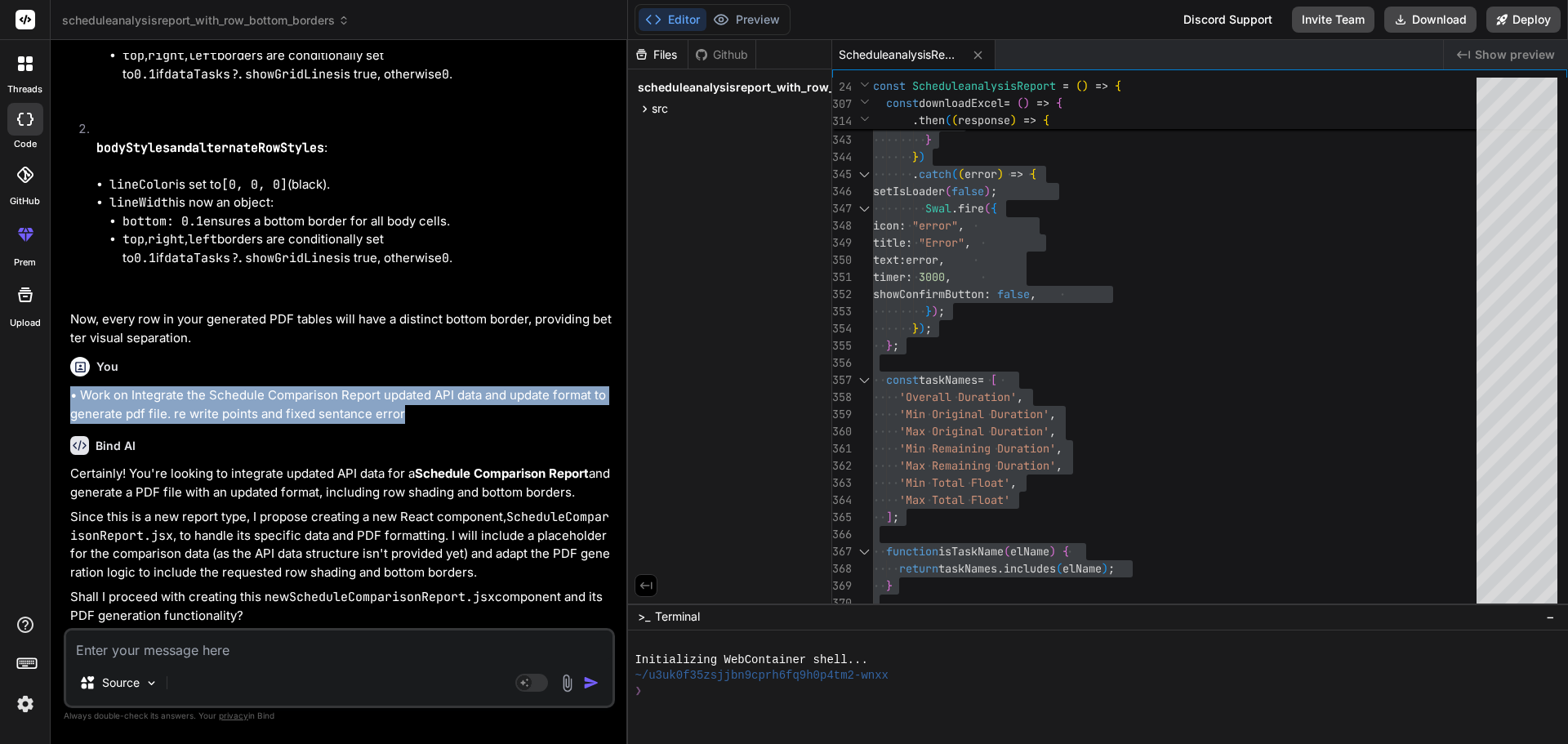
drag, startPoint x: 406, startPoint y: 417, endPoint x: 64, endPoint y: 397, distance: 342.6
click at [64, 397] on div "You hello Bind AI Hello! How can I assist you [DATE]? You Bind AI The error you…" at bounding box center [339, 398] width 551 height 690
copy p "• Work on Integrate the Schedule Comparison Report updated API data and update …"
